Goal: Contribute content: Contribute content

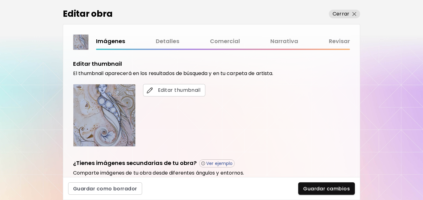
scroll to position [222, 0]
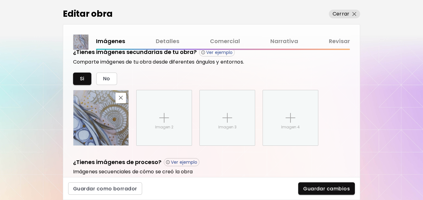
click at [171, 39] on link "Detalles" at bounding box center [168, 41] width 24 height 9
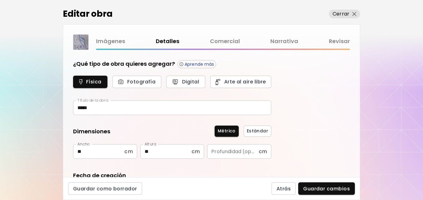
type input "*******"
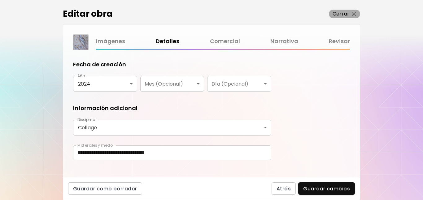
click at [353, 15] on img "button" at bounding box center [354, 14] width 4 height 4
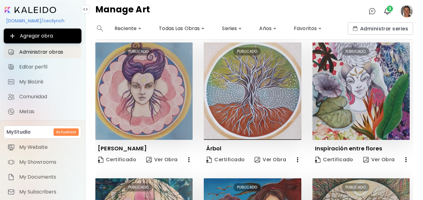
scroll to position [405, 0]
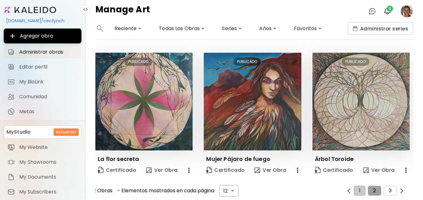
click at [373, 188] on span "2" at bounding box center [374, 191] width 3 height 6
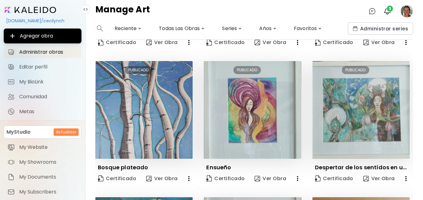
scroll to position [0, 0]
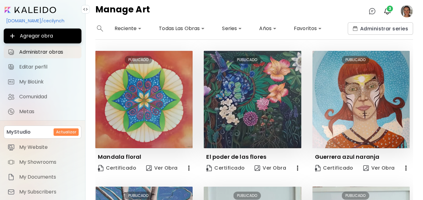
click at [414, 171] on div "**********" at bounding box center [253, 110] width 337 height 177
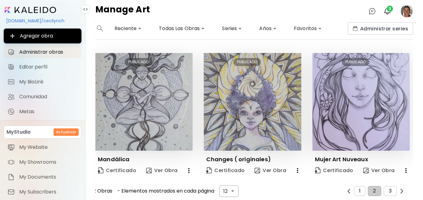
scroll to position [405, 0]
click at [389, 188] on span "3" at bounding box center [390, 191] width 3 height 6
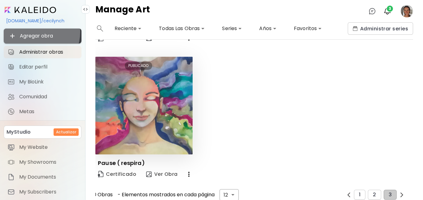
click at [34, 32] on button "Agregar obra" at bounding box center [43, 35] width 78 height 15
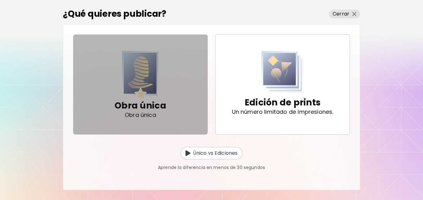
click at [144, 72] on img "button" at bounding box center [140, 75] width 37 height 49
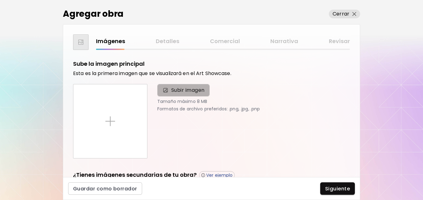
click at [188, 89] on span "Subir imagen" at bounding box center [187, 89] width 33 height 7
click at [0, 0] on input "Subir imagen" at bounding box center [0, 0] width 0 height 0
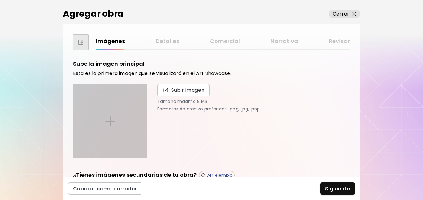
click at [113, 121] on img at bounding box center [110, 121] width 10 height 10
click at [0, 0] on input "file" at bounding box center [0, 0] width 0 height 0
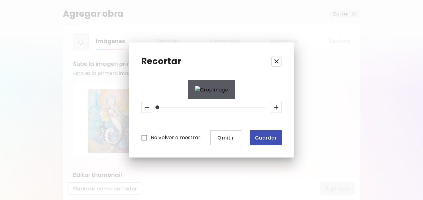
click at [271, 141] on span "Guardar" at bounding box center [266, 137] width 22 height 7
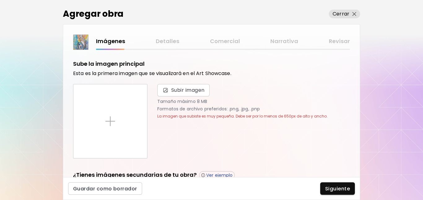
scroll to position [102, 0]
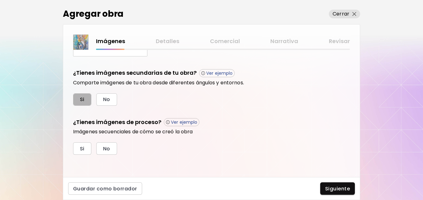
click at [81, 98] on span "Si" at bounding box center [82, 99] width 5 height 7
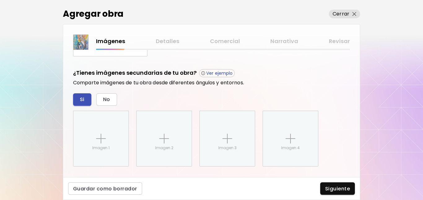
scroll to position [163, 0]
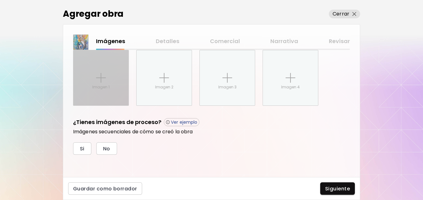
click at [105, 79] on img at bounding box center [101, 78] width 10 height 10
click at [0, 0] on input "Imagen 1" at bounding box center [0, 0] width 0 height 0
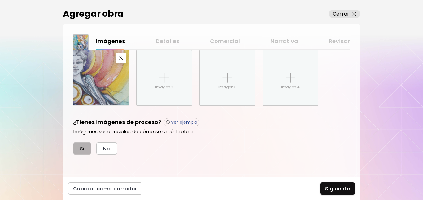
click at [86, 148] on button "Si" at bounding box center [82, 148] width 18 height 12
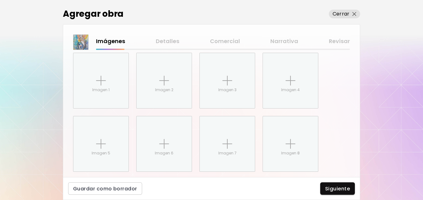
scroll to position [272, 0]
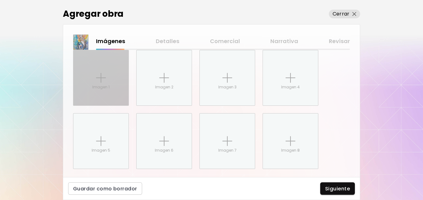
click at [99, 83] on div "Imagen 1" at bounding box center [100, 77] width 55 height 55
click at [0, 0] on input "Imagen 1" at bounding box center [0, 0] width 0 height 0
click at [99, 83] on div "Imagen 1" at bounding box center [100, 77] width 55 height 55
click at [0, 0] on input "Imagen 1" at bounding box center [0, 0] width 0 height 0
